Goal: Task Accomplishment & Management: Manage account settings

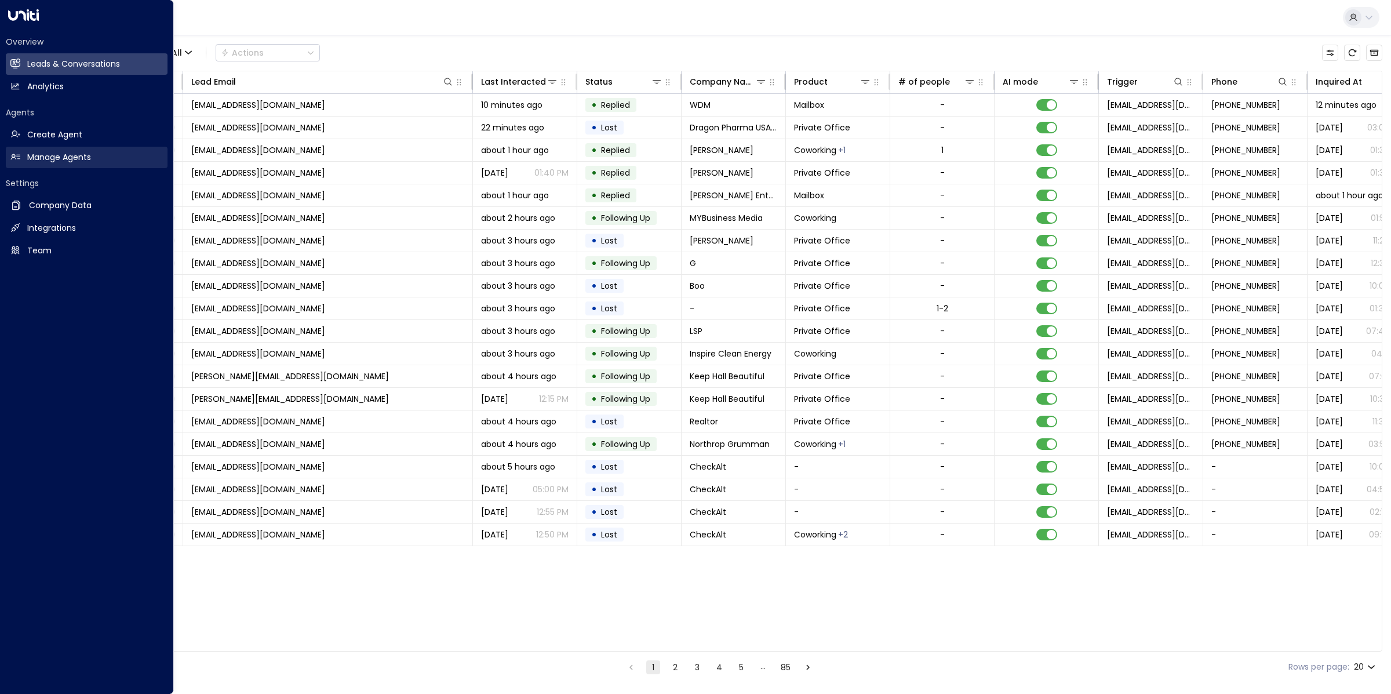
click at [16, 158] on icon at bounding box center [15, 157] width 10 height 10
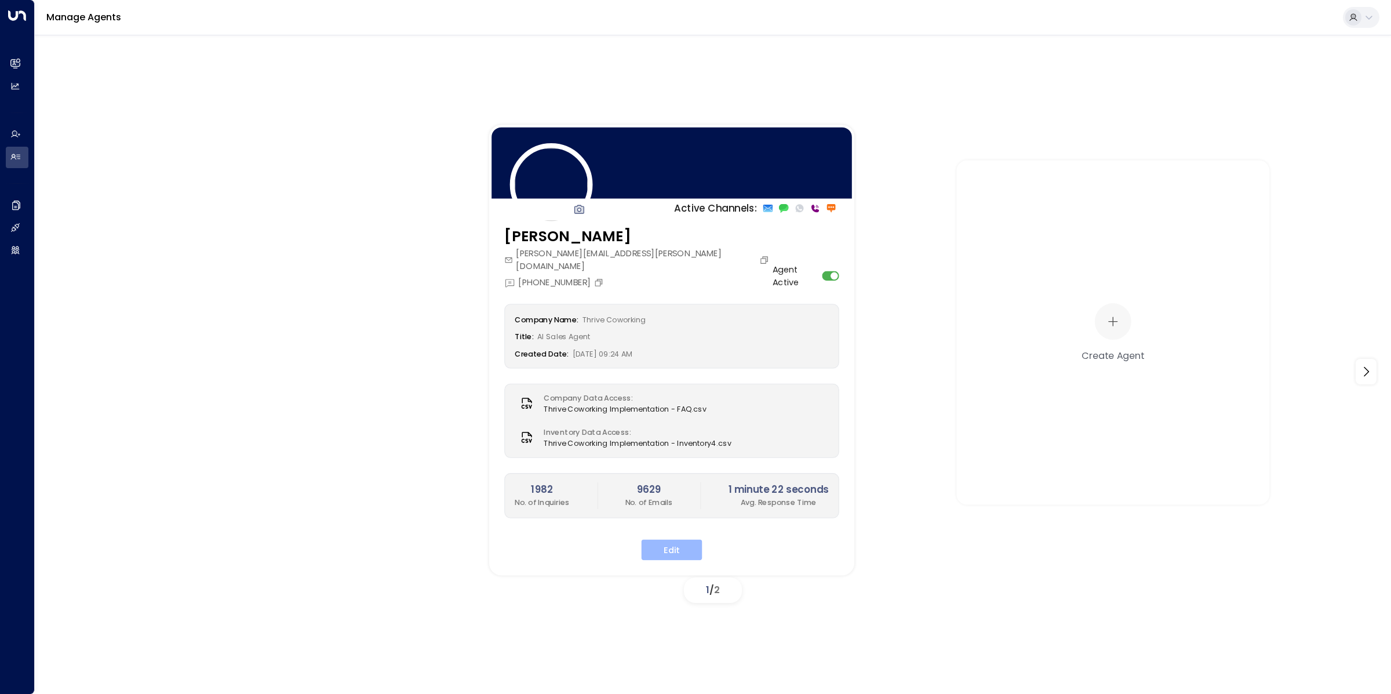
click at [681, 540] on button "Edit" at bounding box center [672, 550] width 61 height 21
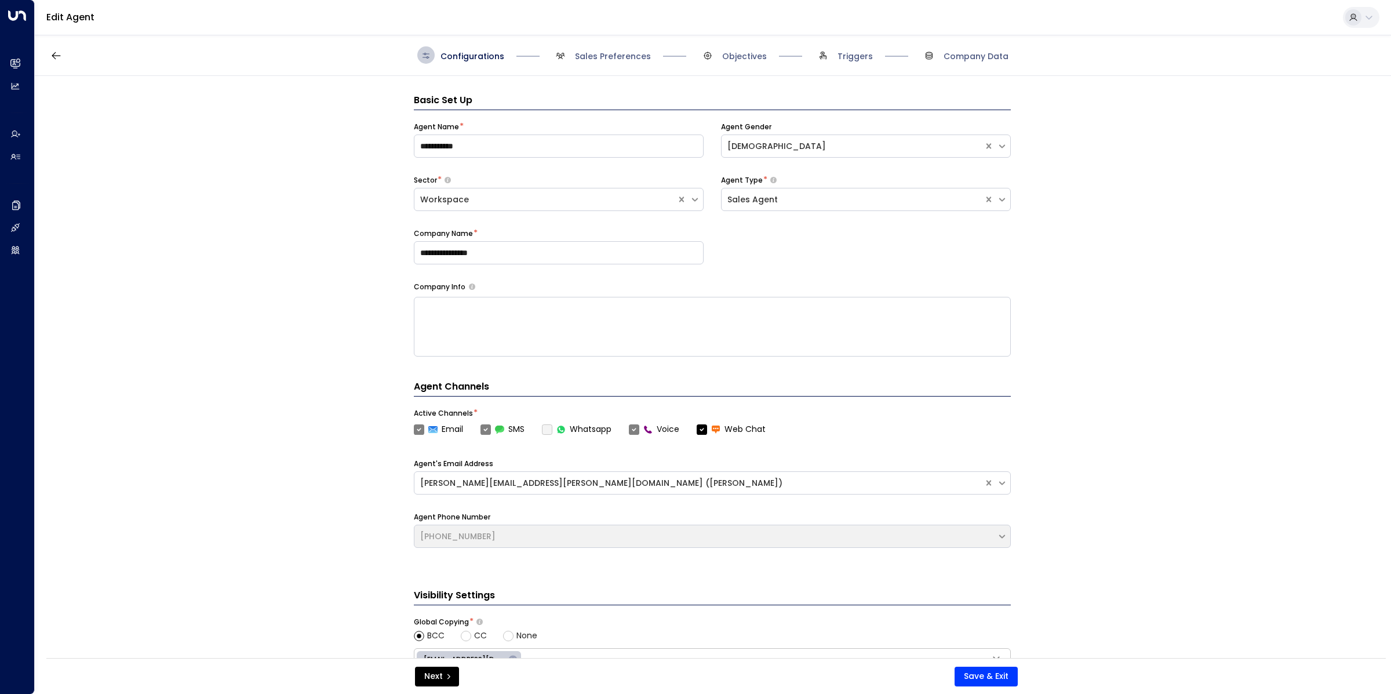
scroll to position [17, 0]
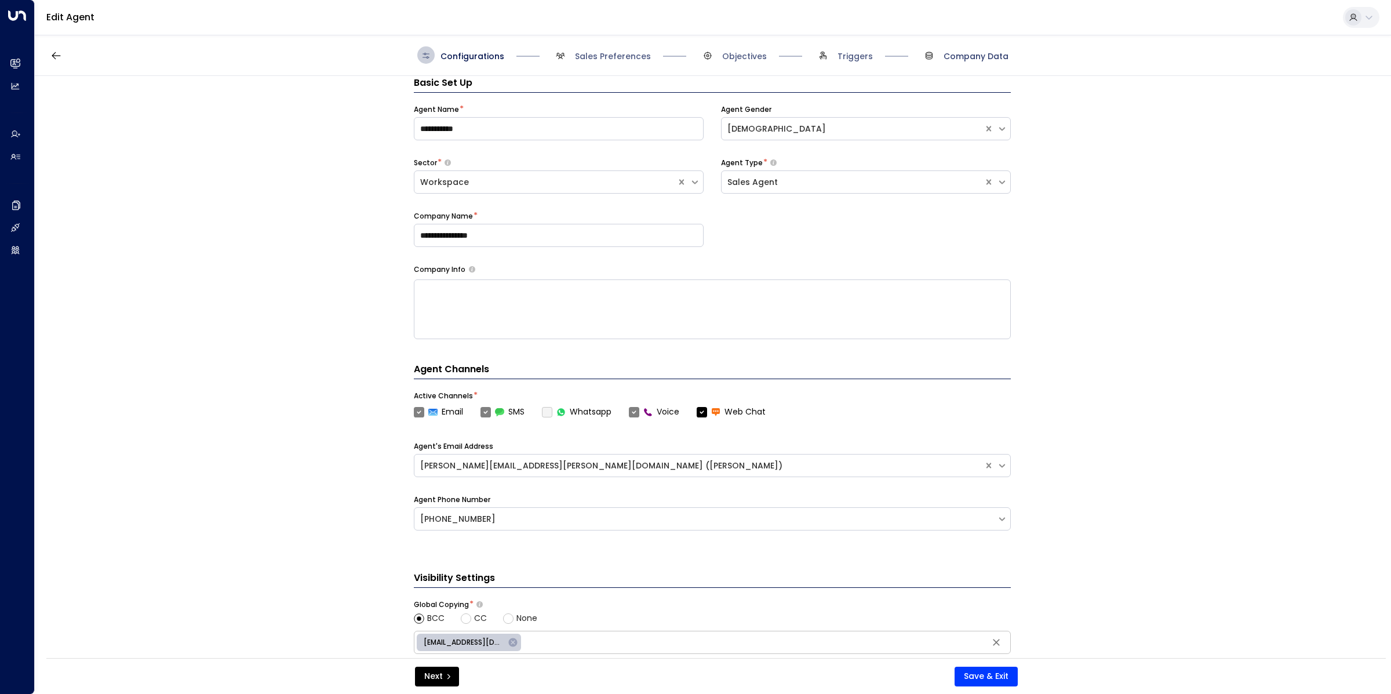
click at [992, 53] on span "Company Data" at bounding box center [976, 56] width 65 height 12
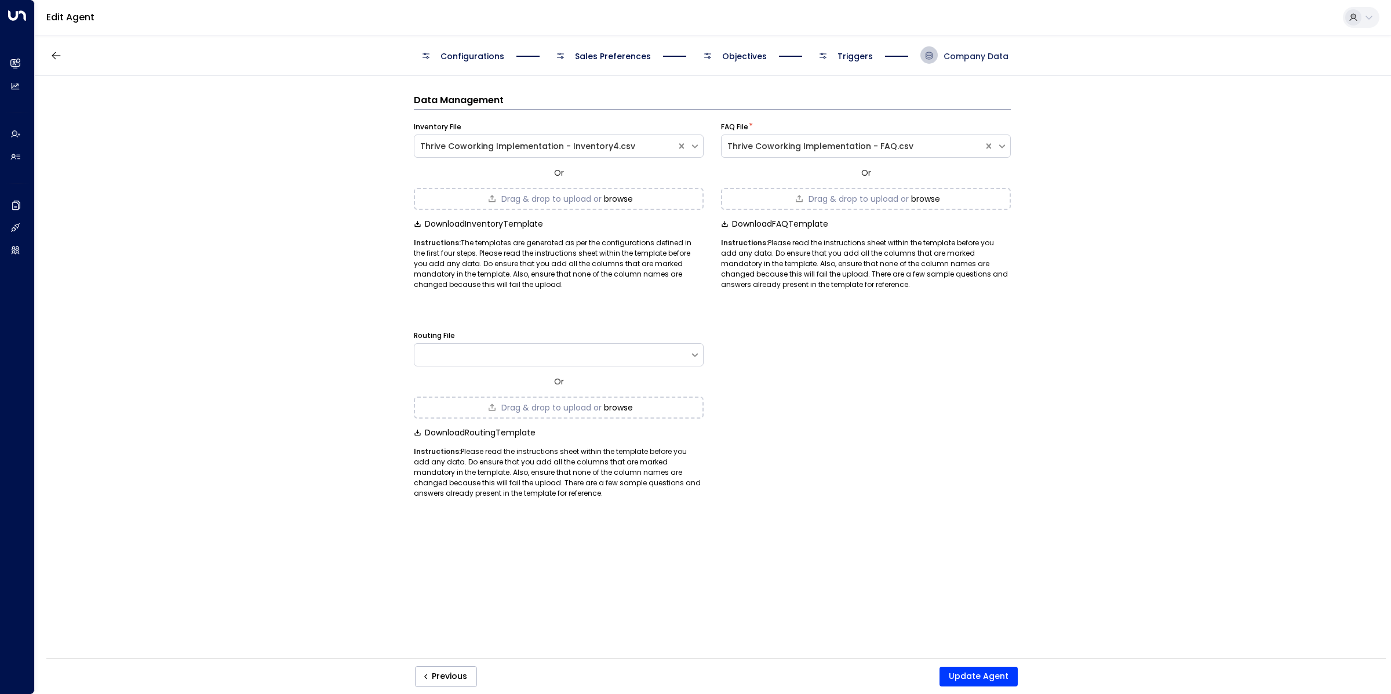
scroll to position [0, 0]
click at [534, 195] on span "Drag & drop to upload or" at bounding box center [551, 199] width 100 height 8
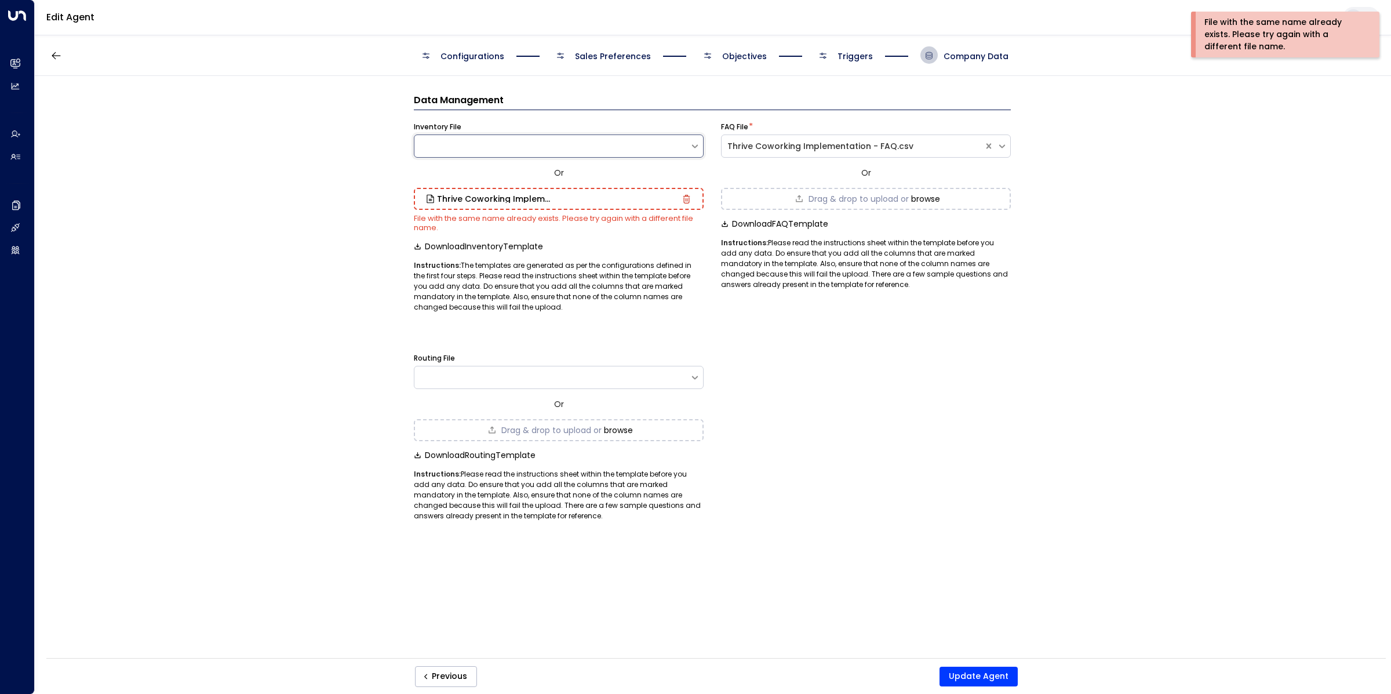
click at [560, 242] on div "Download Inventory Template" at bounding box center [559, 246] width 290 height 9
click at [654, 202] on div "Thrive Coworking Implementation - Inventory.csv" at bounding box center [559, 198] width 264 height 9
click at [682, 197] on icon "button" at bounding box center [686, 199] width 9 height 9
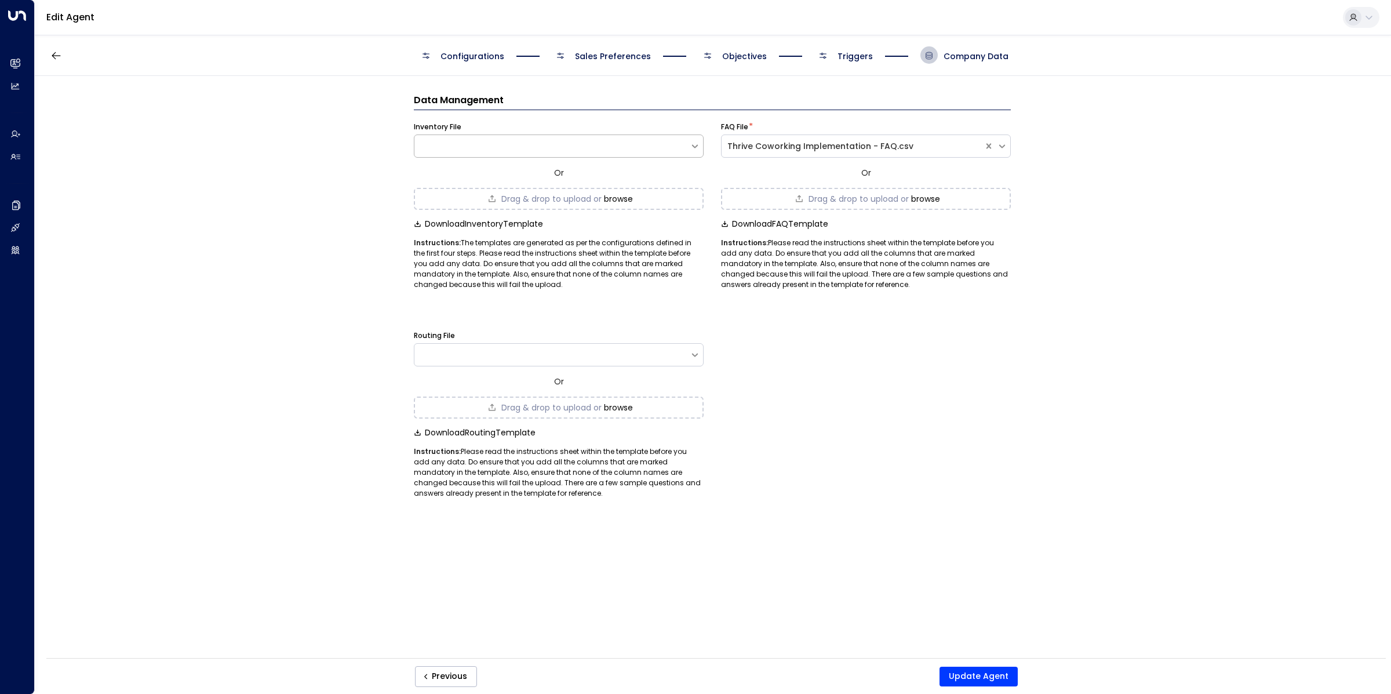
click at [580, 143] on div at bounding box center [551, 146] width 275 height 12
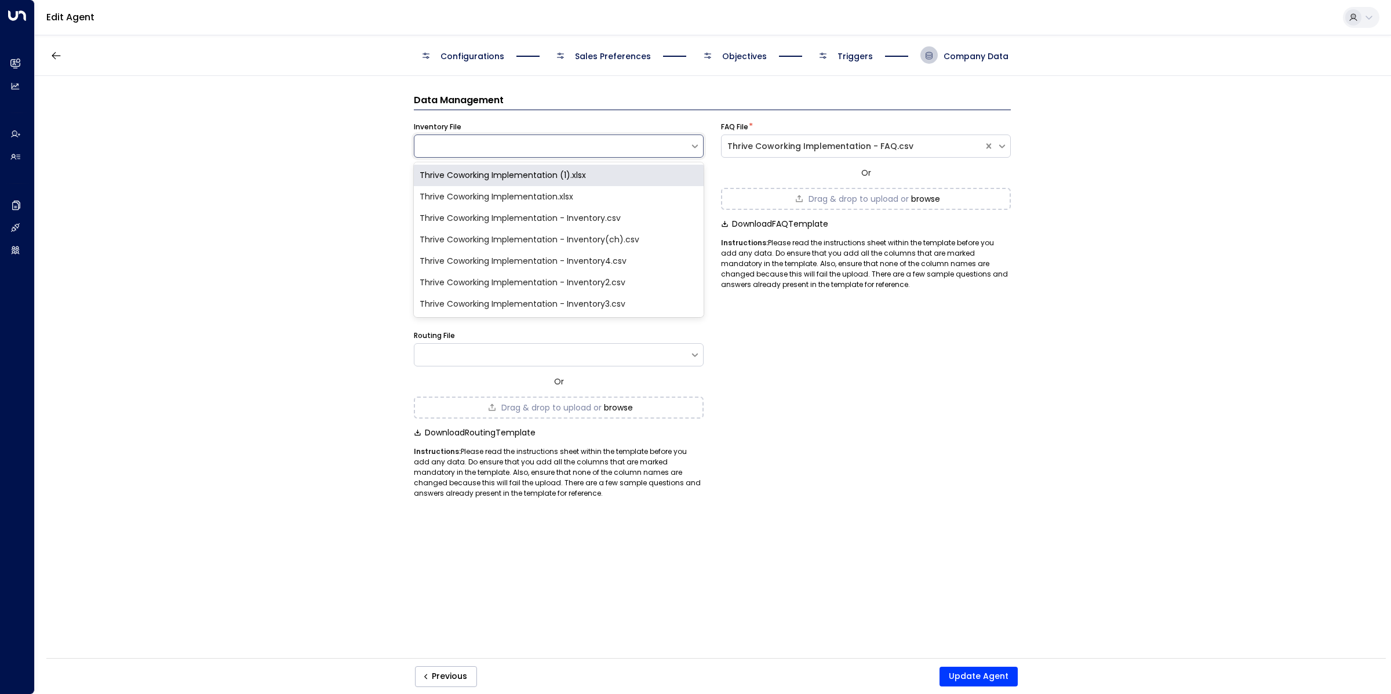
click at [591, 124] on div "Inventory File" at bounding box center [559, 127] width 290 height 10
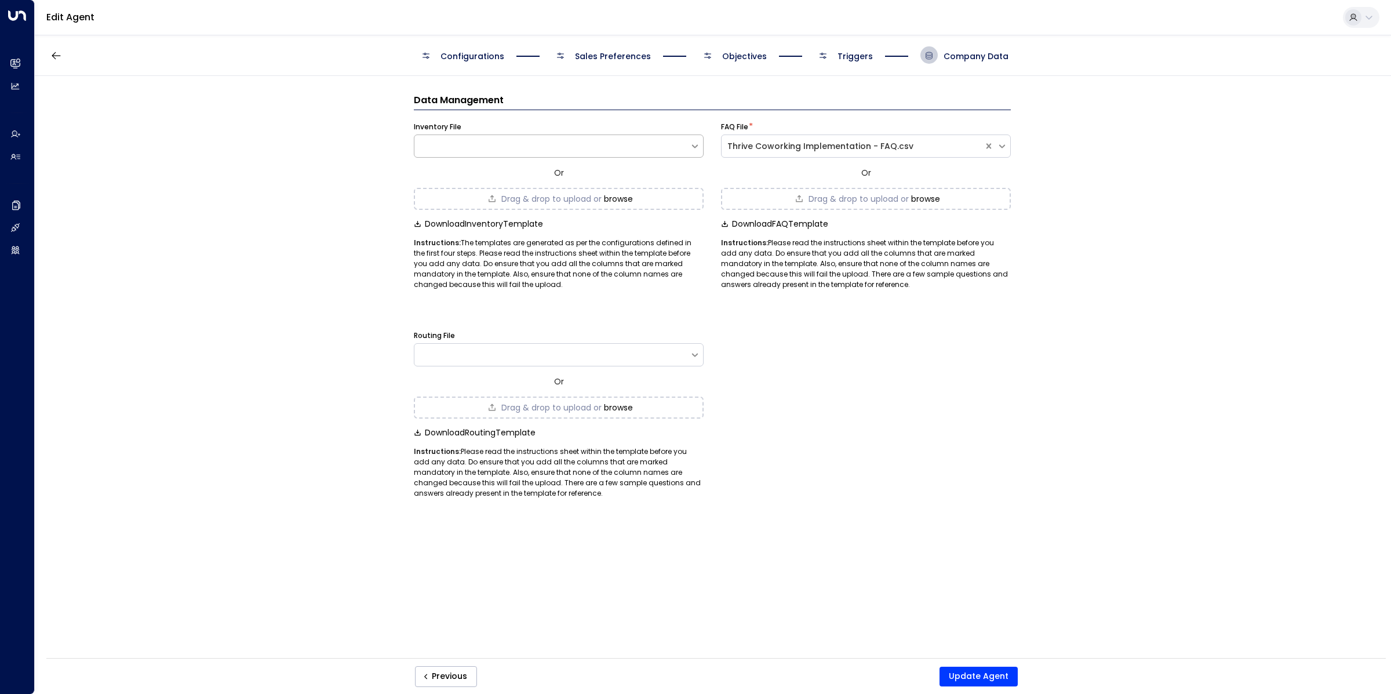
click at [588, 134] on div at bounding box center [559, 145] width 290 height 23
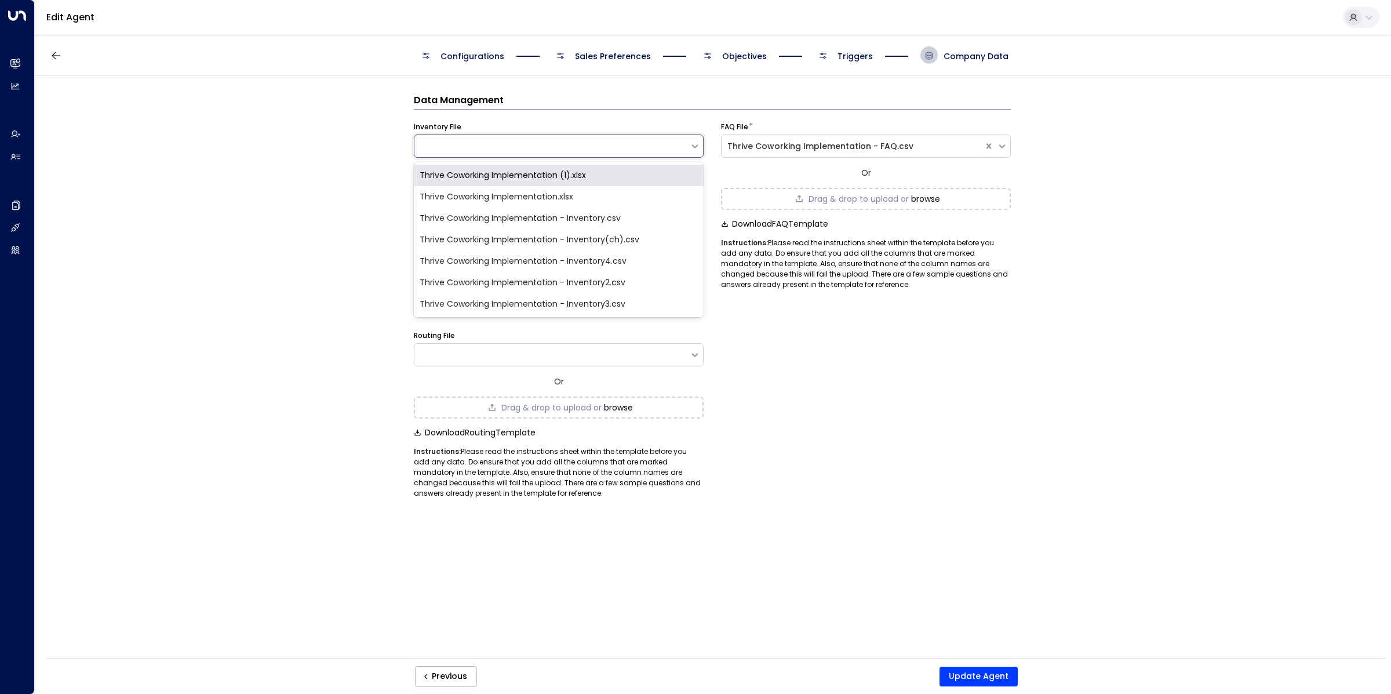
click at [372, 190] on div "Data Management Inventory File Thrive Coworking Implementation (1).xlsx, 1 of 7…" at bounding box center [712, 371] width 1355 height 590
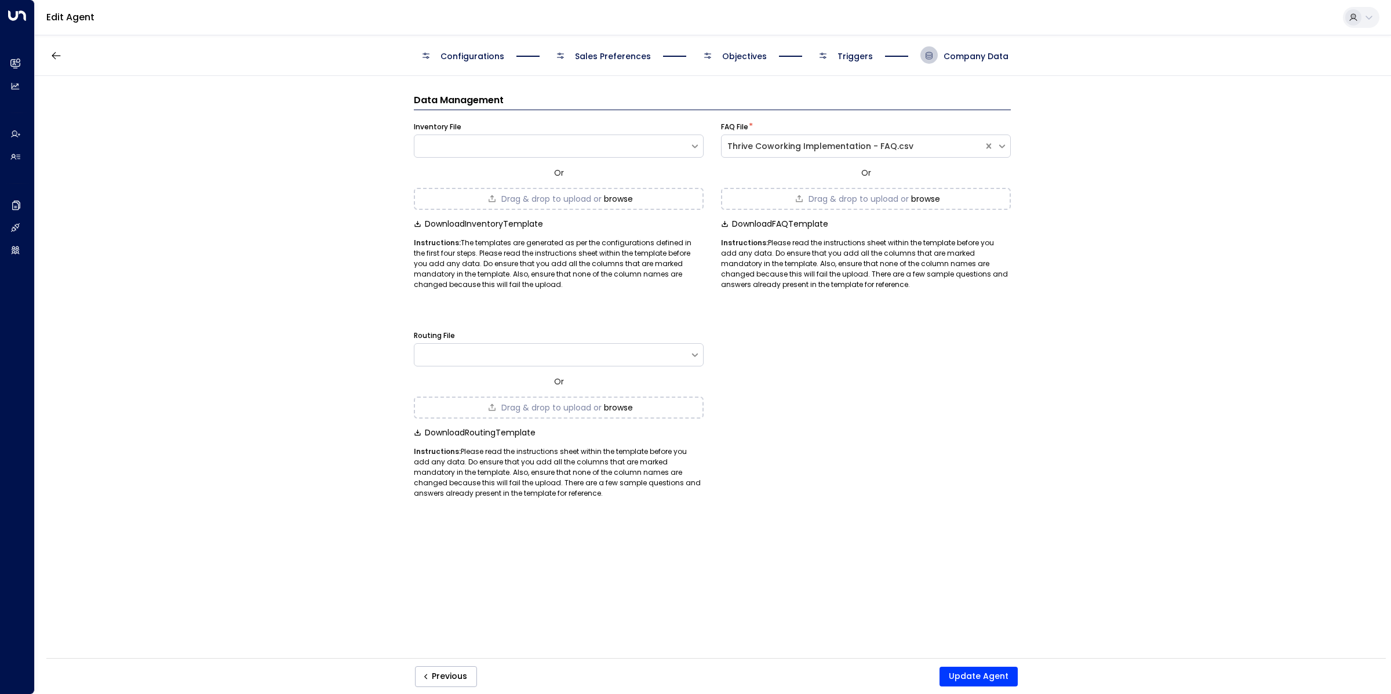
click at [615, 202] on button "browse" at bounding box center [618, 198] width 29 height 9
click at [990, 681] on button "Update Agent" at bounding box center [979, 677] width 78 height 20
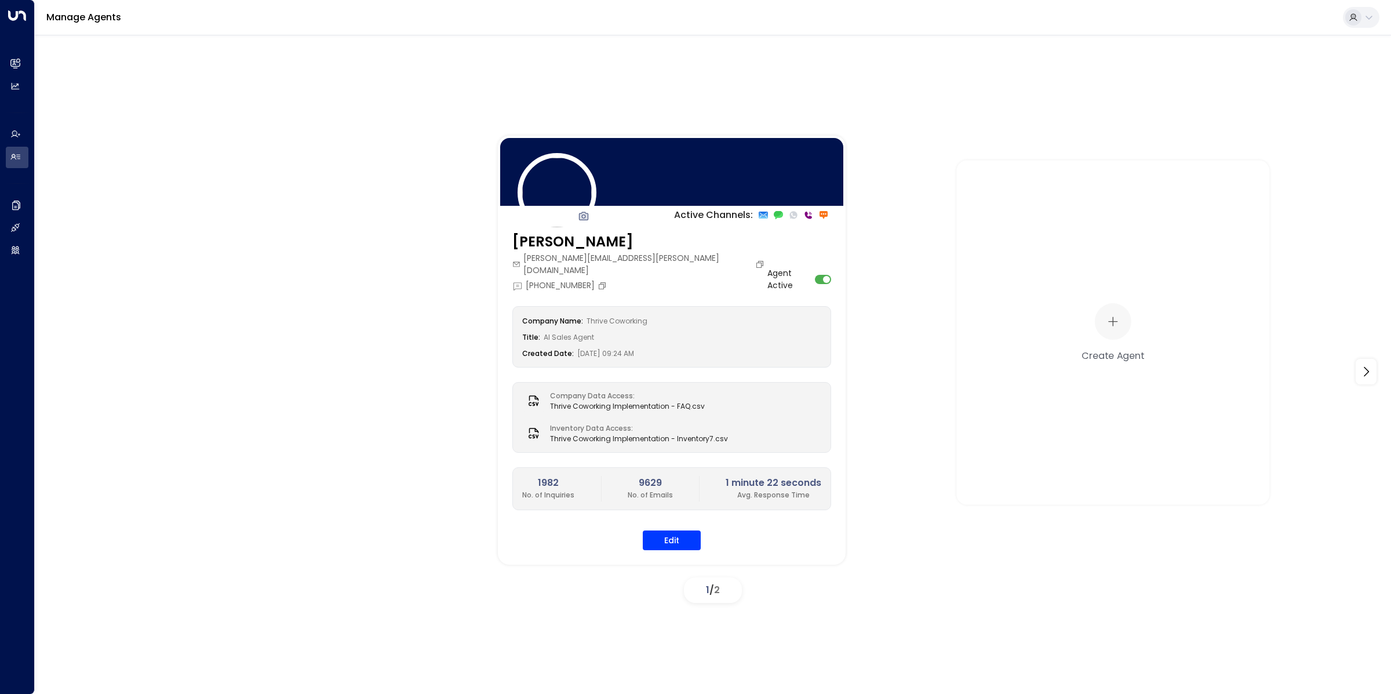
click at [1038, 664] on div "Active Channels: [PERSON_NAME] [PERSON_NAME][EMAIL_ADDRESS][DOMAIN_NAME] [PHONE…" at bounding box center [713, 363] width 1357 height 656
